Goal: Navigation & Orientation: Understand site structure

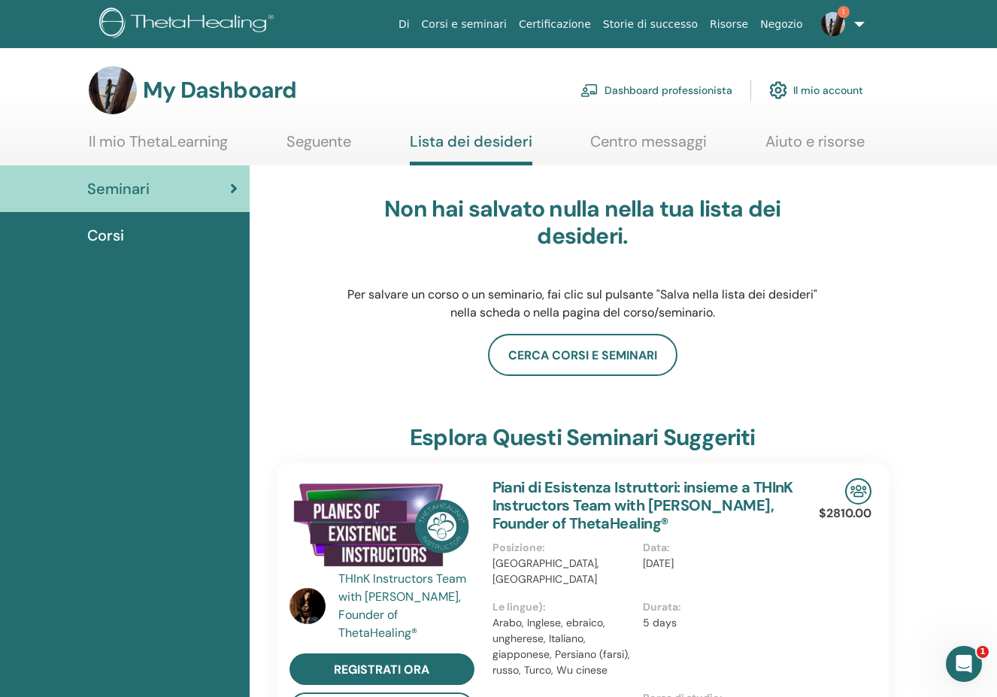
click at [856, 22] on link "1" at bounding box center [840, 24] width 62 height 48
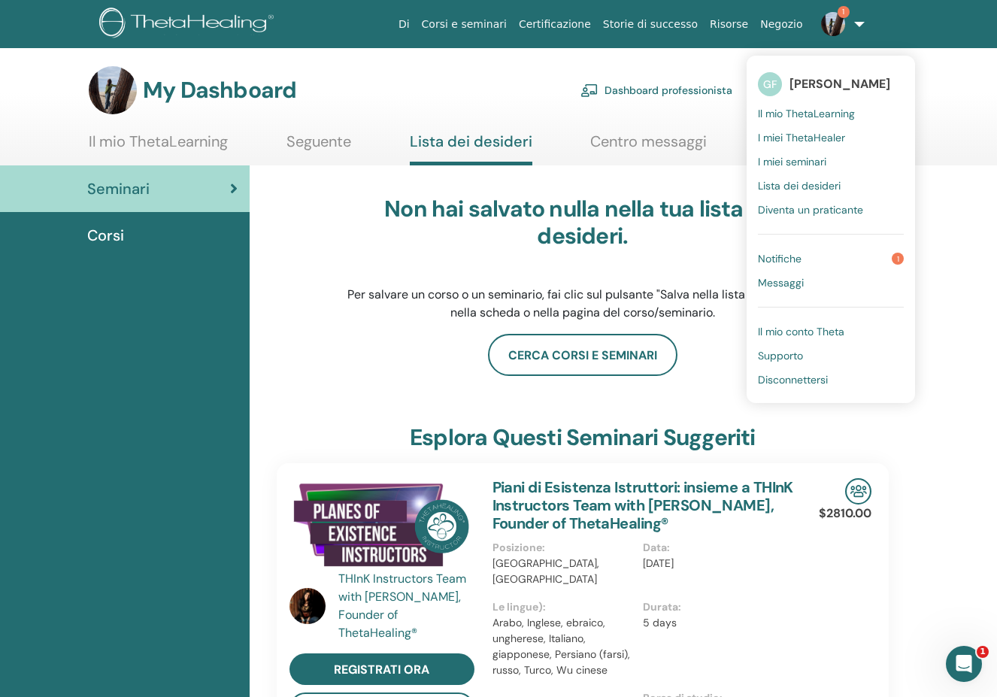
click at [803, 259] on link "Notifiche 1" at bounding box center [831, 259] width 146 height 24
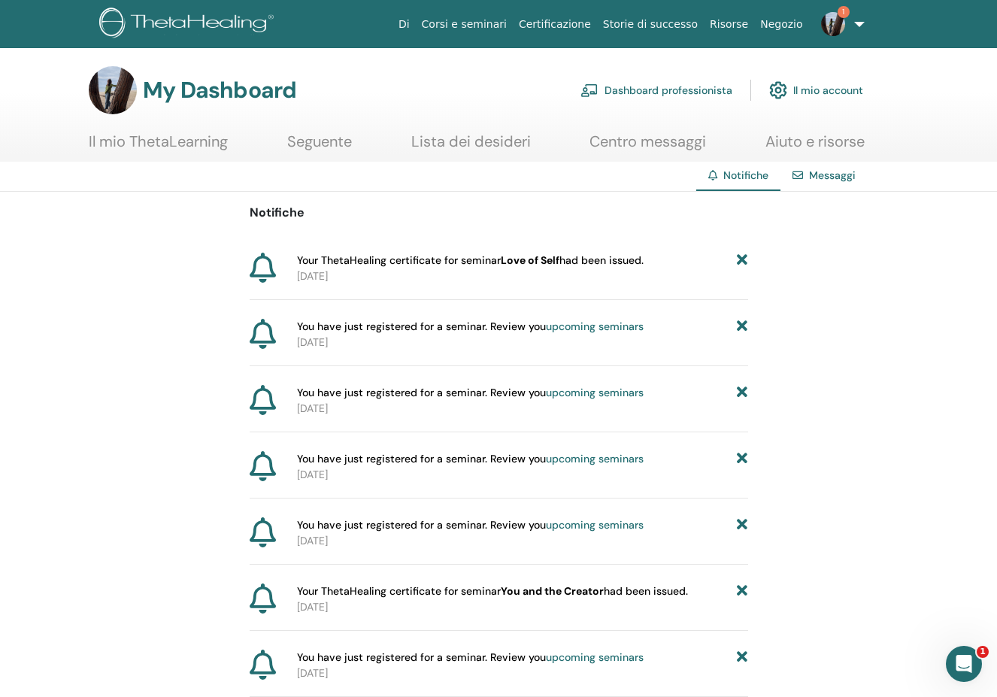
click at [552, 264] on b "Love of Self" at bounding box center [530, 260] width 59 height 14
click at [422, 271] on p "2025-09-21" at bounding box center [522, 276] width 451 height 16
click at [358, 266] on span "Your ThetaHealing certificate for seminar Love of Self had been issued." at bounding box center [470, 261] width 347 height 16
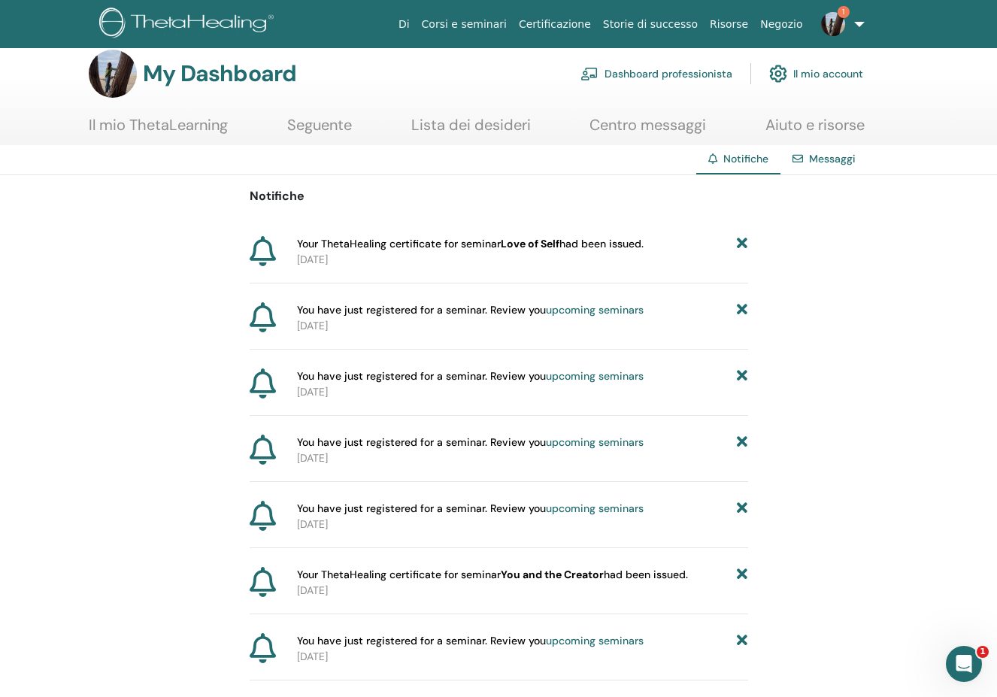
scroll to position [11, 0]
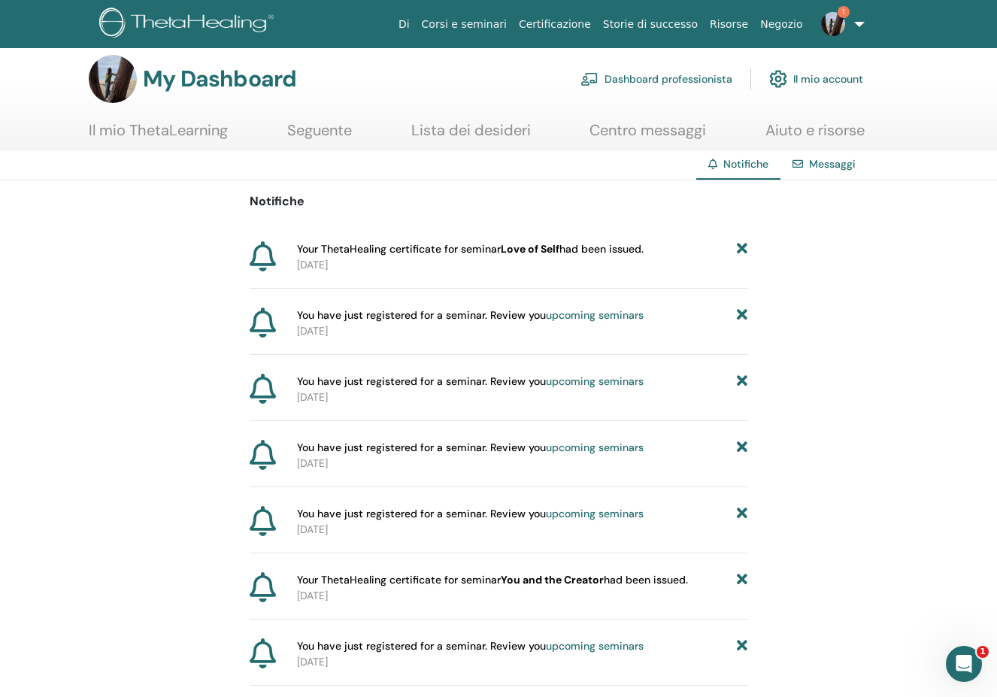
click at [652, 245] on div "Your ThetaHealing certificate for seminar Love of Self had been issued." at bounding box center [522, 249] width 451 height 16
click at [853, 22] on link "1" at bounding box center [840, 24] width 62 height 48
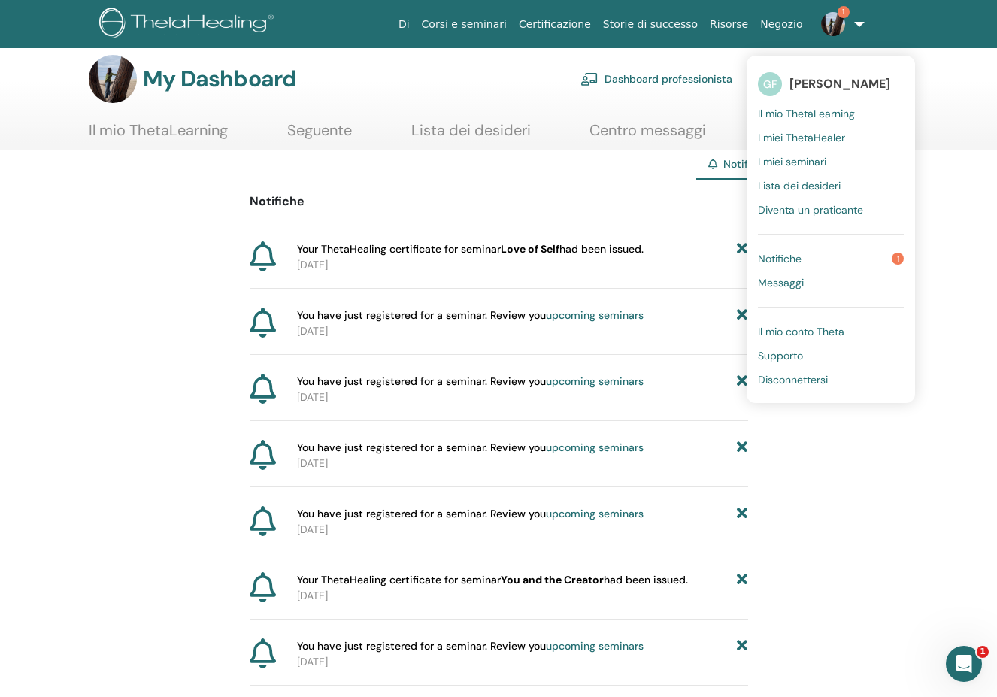
click at [823, 263] on link "Notifiche 1" at bounding box center [831, 259] width 146 height 24
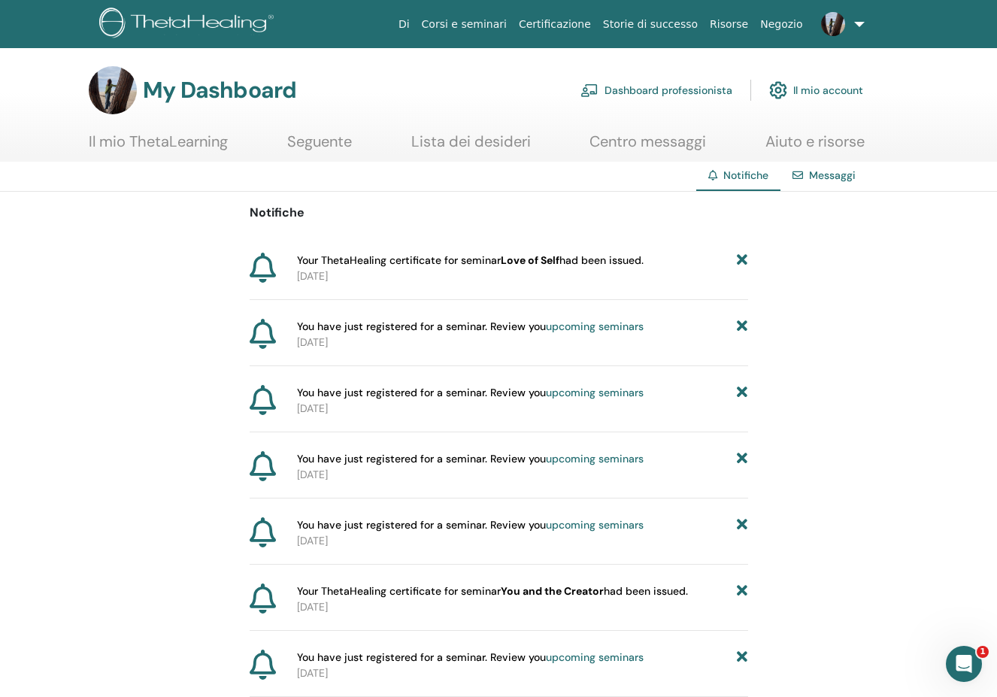
click at [556, 259] on b "Love of Self" at bounding box center [530, 260] width 59 height 14
click at [526, 259] on b "Love of Self" at bounding box center [530, 260] width 59 height 14
click at [256, 265] on icon at bounding box center [263, 268] width 26 height 30
click at [814, 180] on link "Messaggi" at bounding box center [832, 175] width 47 height 14
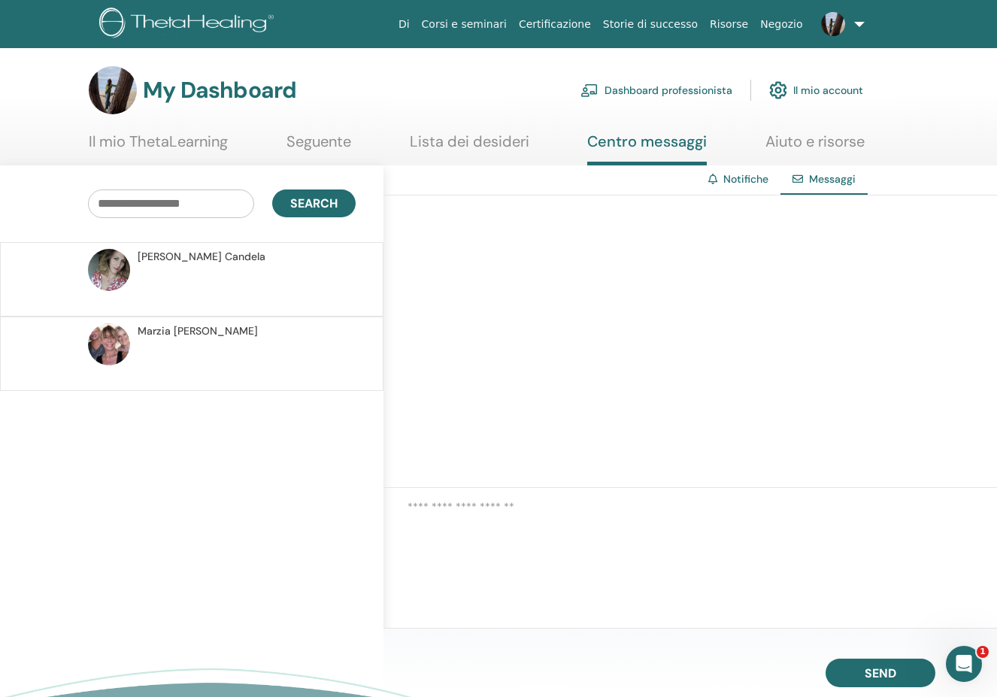
click at [425, 139] on link "Lista dei desideri" at bounding box center [470, 146] width 120 height 29
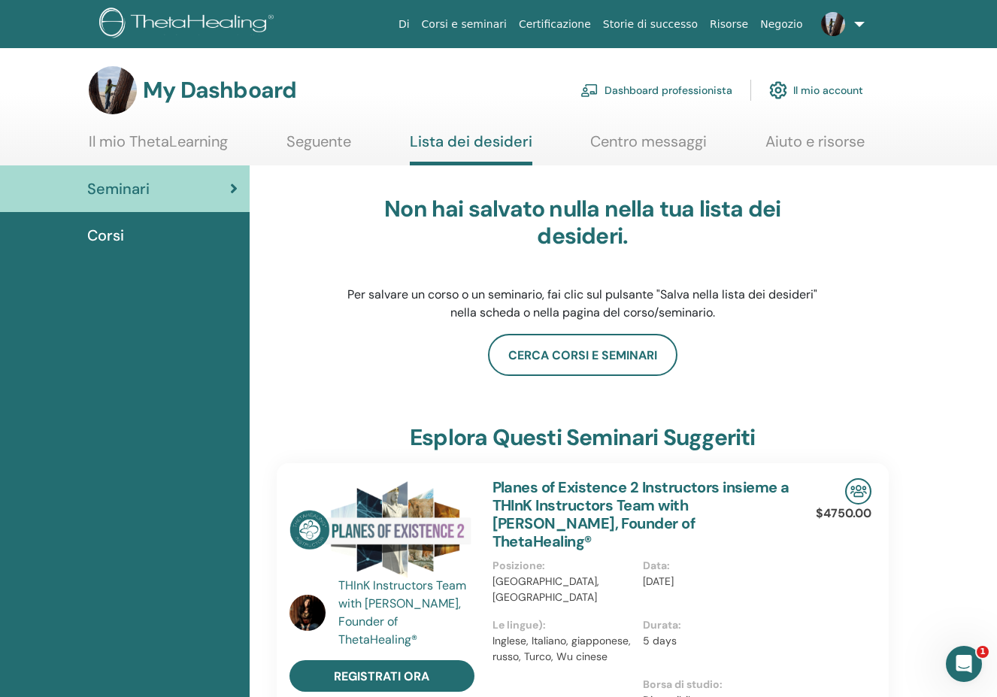
click at [339, 142] on link "Seguente" at bounding box center [319, 146] width 65 height 29
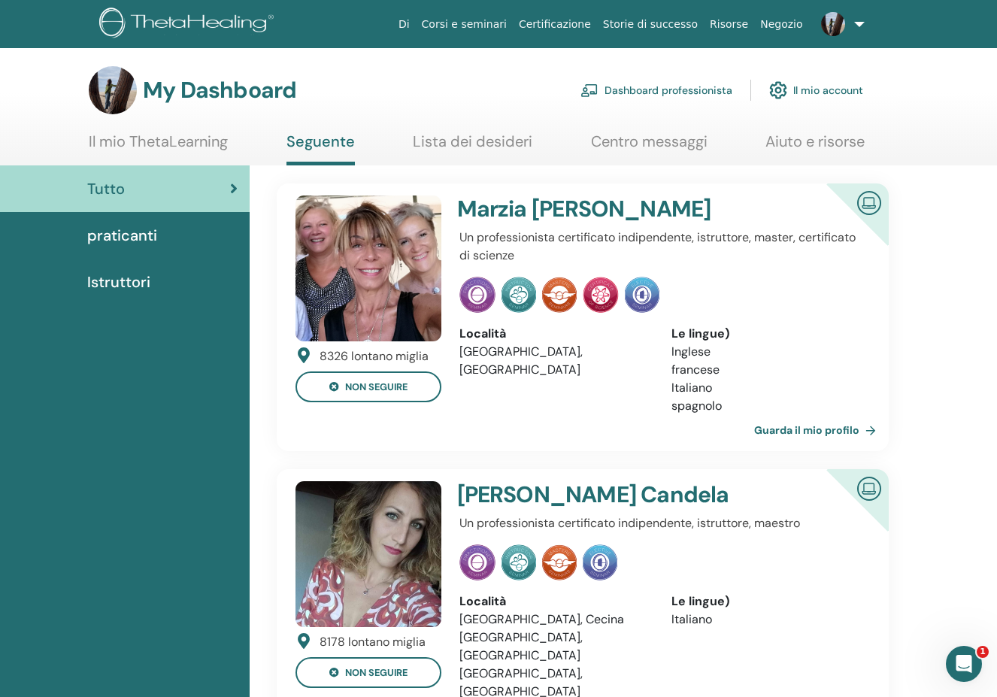
click at [210, 147] on link "Il mio ThetaLearning" at bounding box center [158, 146] width 139 height 29
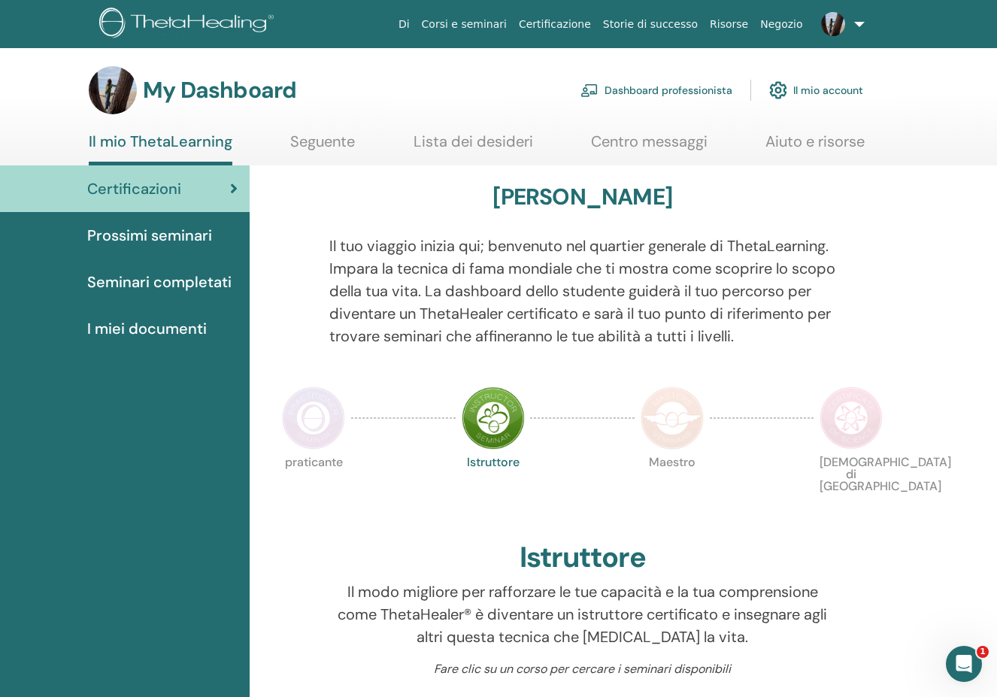
click at [778, 145] on link "Aiuto e risorse" at bounding box center [815, 146] width 99 height 29
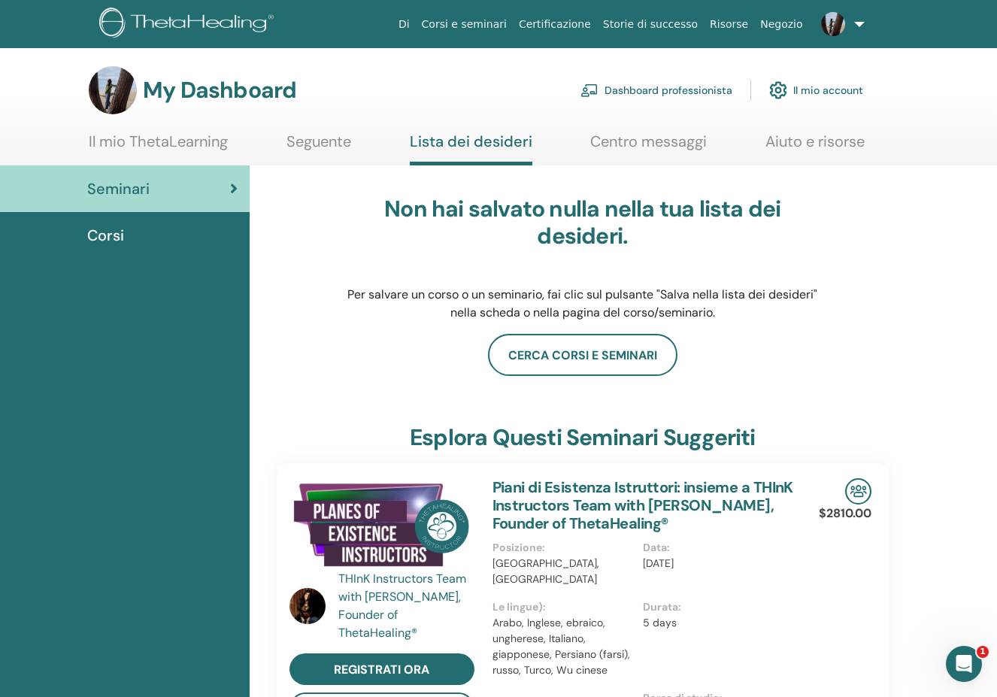
click at [679, 150] on link "Centro messaggi" at bounding box center [648, 146] width 117 height 29
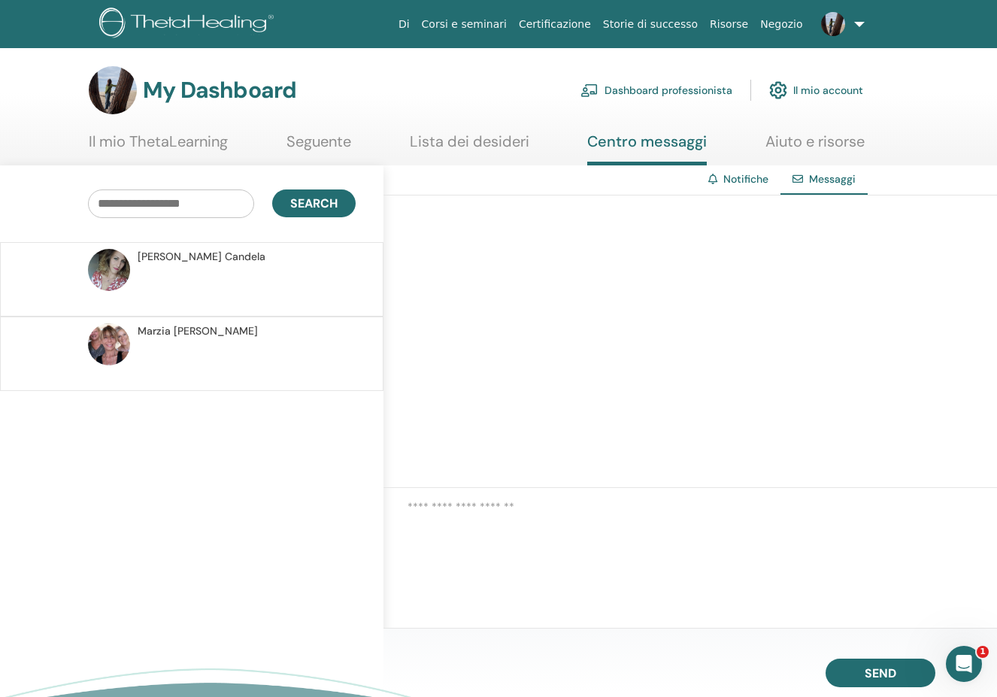
click at [323, 147] on link "Seguente" at bounding box center [319, 146] width 65 height 29
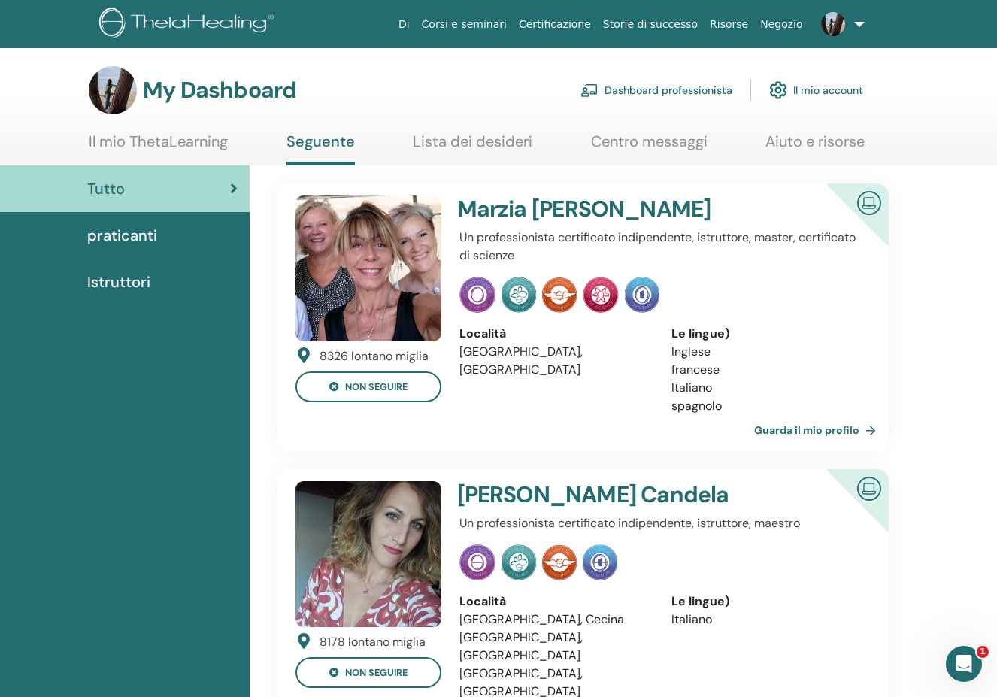
click at [230, 143] on ul "Il mio ThetaLearning Seguente Lista dei desideri Centro messaggi Aiuto e risorse" at bounding box center [477, 148] width 776 height 33
click at [205, 139] on link "Il mio ThetaLearning" at bounding box center [158, 146] width 139 height 29
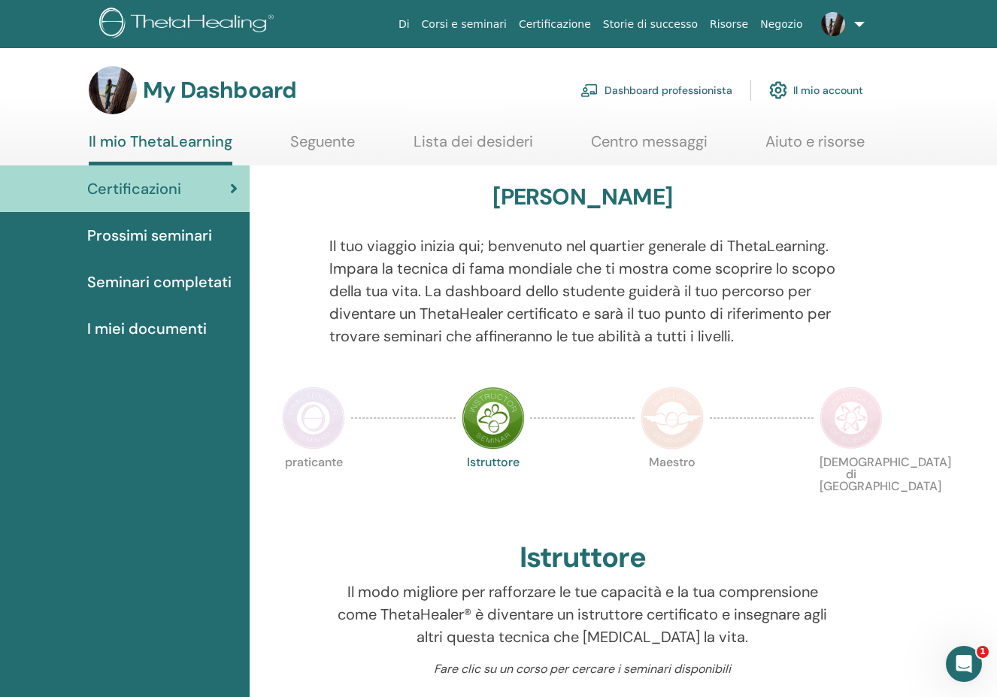
click at [822, 149] on link "Aiuto e risorse" at bounding box center [815, 146] width 99 height 29
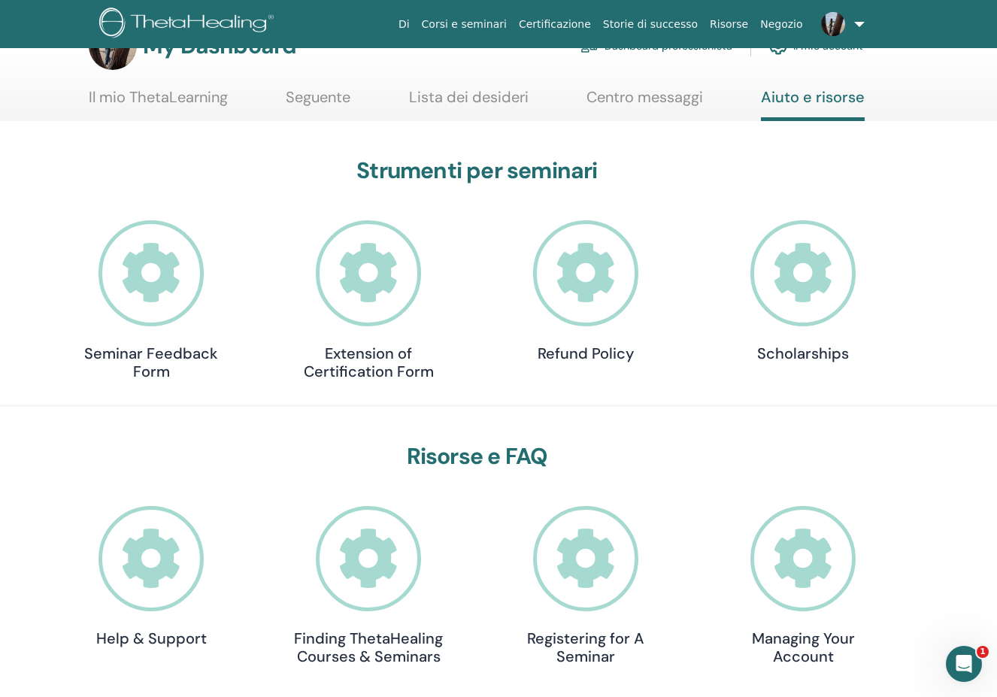
scroll to position [45, 0]
